Goal: Task Accomplishment & Management: Manage account settings

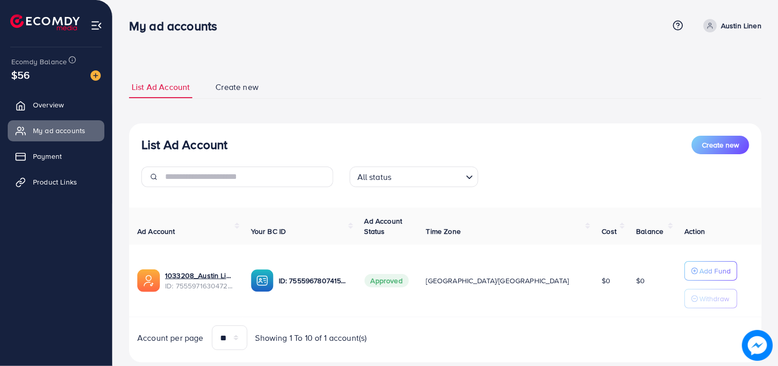
click at [729, 34] on div "My ad accounts Help Center Contact Support Term and policy About Us Austin Line…" at bounding box center [445, 26] width 632 height 28
click at [726, 30] on p "Austin Linen" at bounding box center [741, 26] width 41 height 12
click at [710, 89] on span "Log out" at bounding box center [700, 84] width 28 height 12
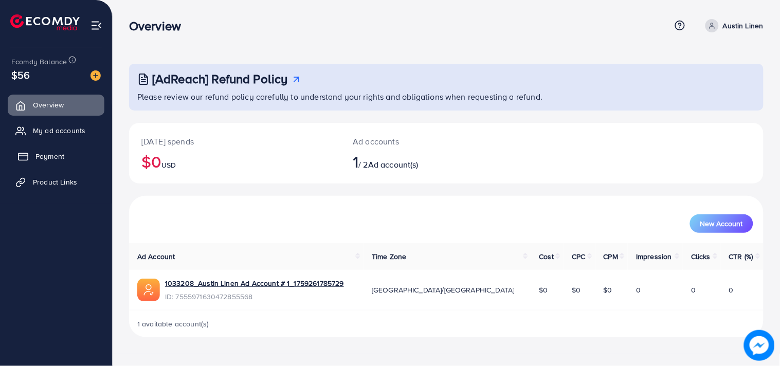
click at [64, 158] on link "Payment" at bounding box center [56, 156] width 97 height 21
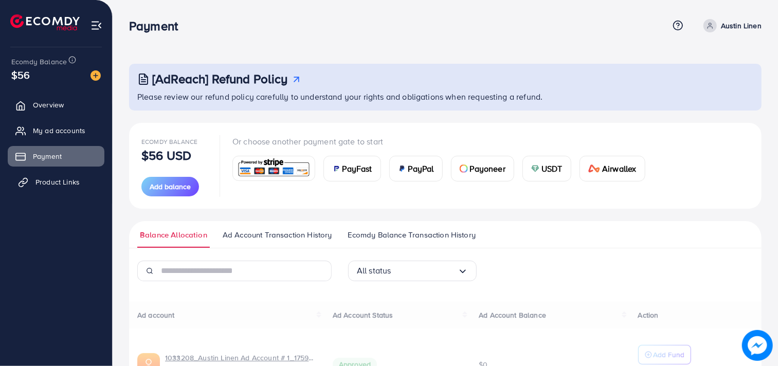
click at [65, 182] on span "Product Links" at bounding box center [57, 182] width 44 height 10
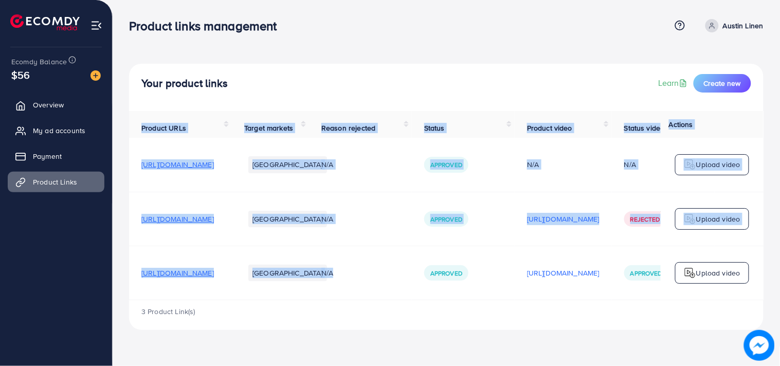
drag, startPoint x: 325, startPoint y: 305, endPoint x: 477, endPoint y: 297, distance: 152.4
click at [477, 297] on div "Product URLs Target markets Reason rejected Status Product video Status video A…" at bounding box center [446, 205] width 634 height 189
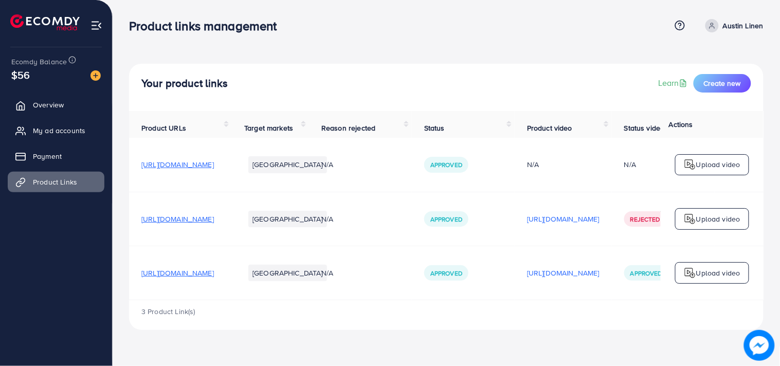
click at [464, 324] on div "3 Product Link(s)" at bounding box center [446, 315] width 634 height 30
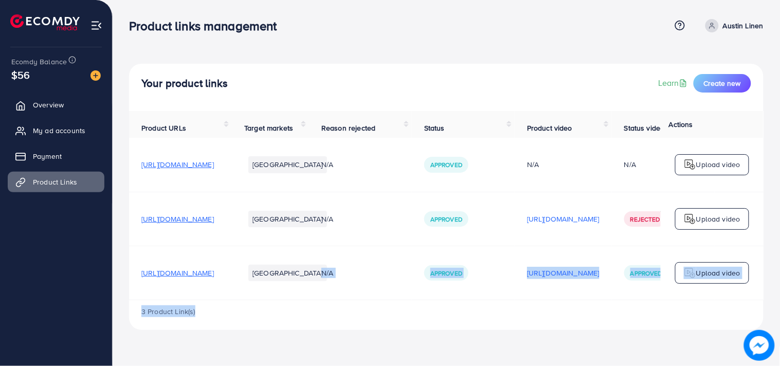
drag, startPoint x: 320, startPoint y: 307, endPoint x: 381, endPoint y: 302, distance: 60.9
click at [381, 302] on div "Product URLs Target markets Reason rejected Status Product video Status video A…" at bounding box center [446, 220] width 634 height 219
click at [369, 317] on div "3 Product Link(s)" at bounding box center [446, 315] width 634 height 30
